Goal: Task Accomplishment & Management: Manage account settings

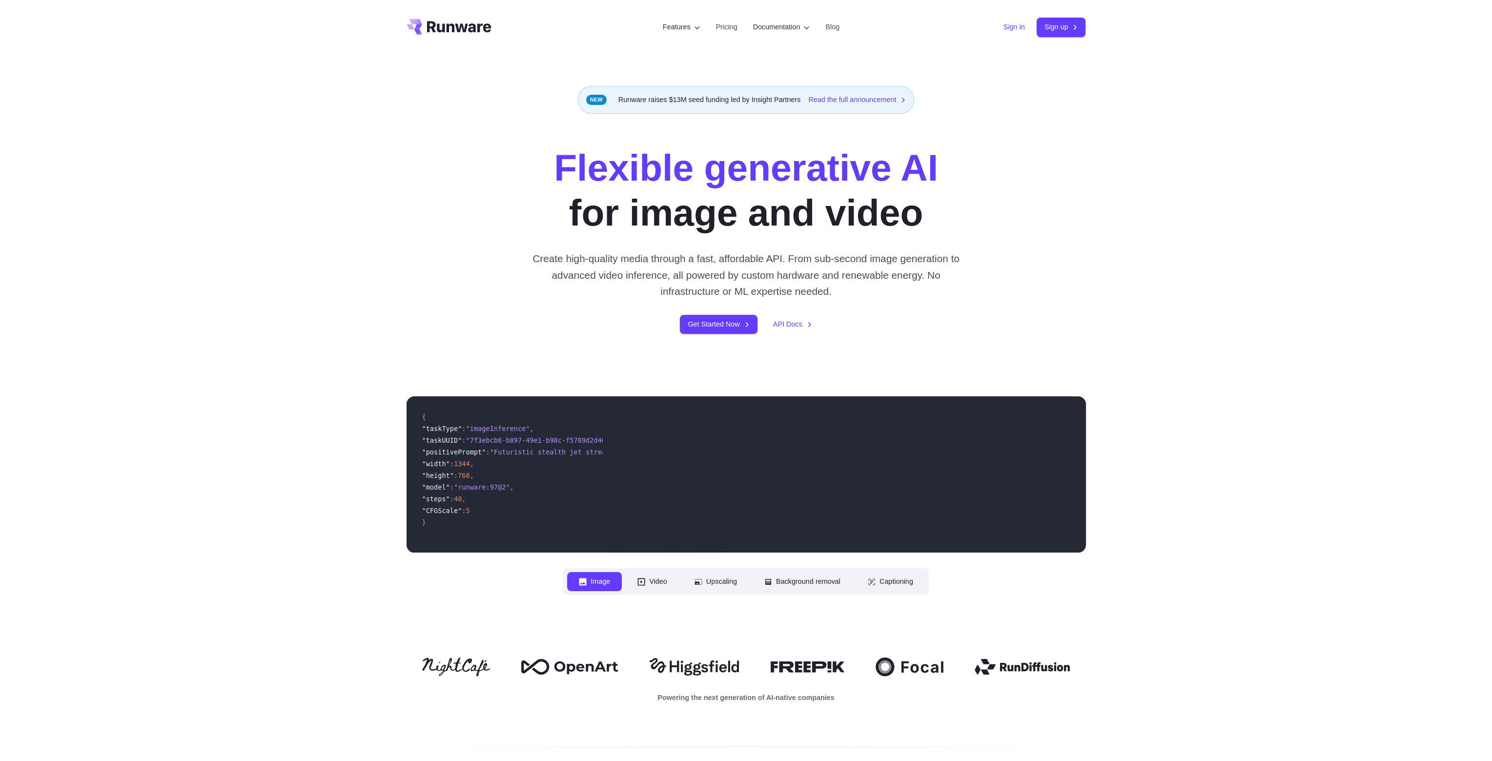
click at [1010, 29] on link "Sign in" at bounding box center [1014, 26] width 21 height 11
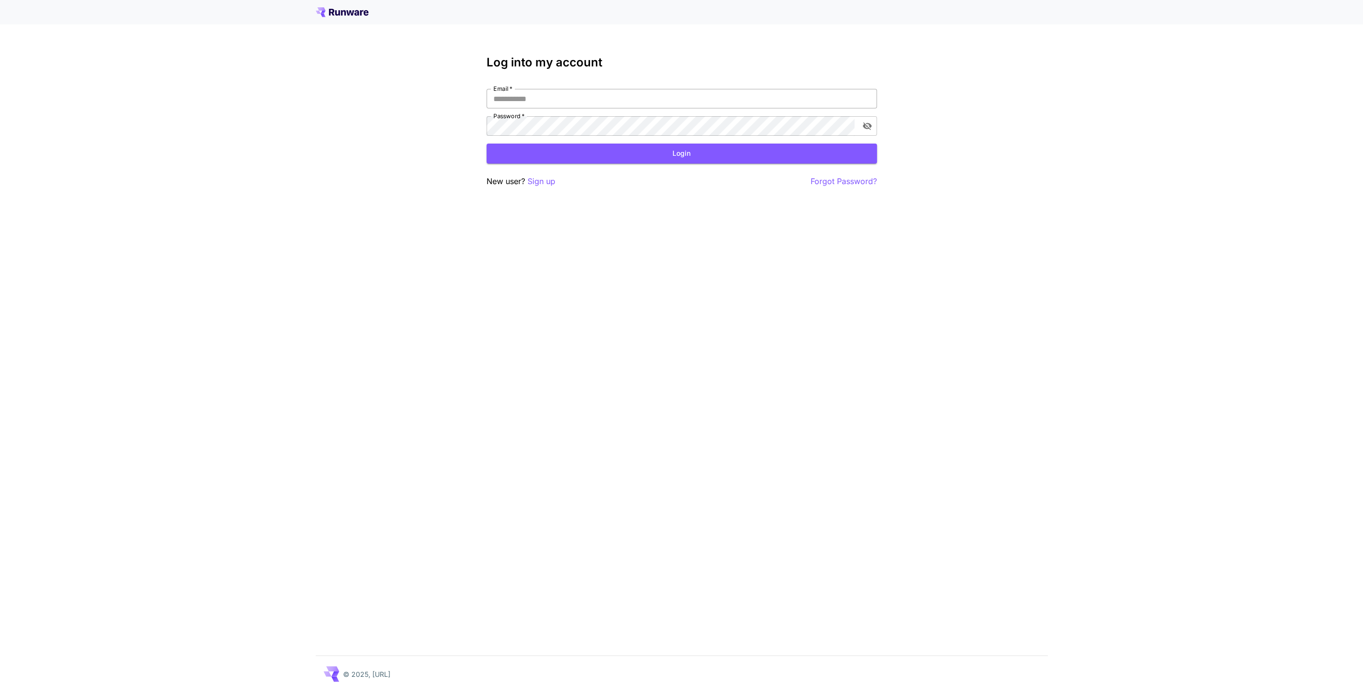
click at [573, 103] on input "Email   *" at bounding box center [682, 99] width 390 height 20
type input "**********"
click button "Login" at bounding box center [682, 154] width 390 height 20
